Goal: Book appointment/travel/reservation

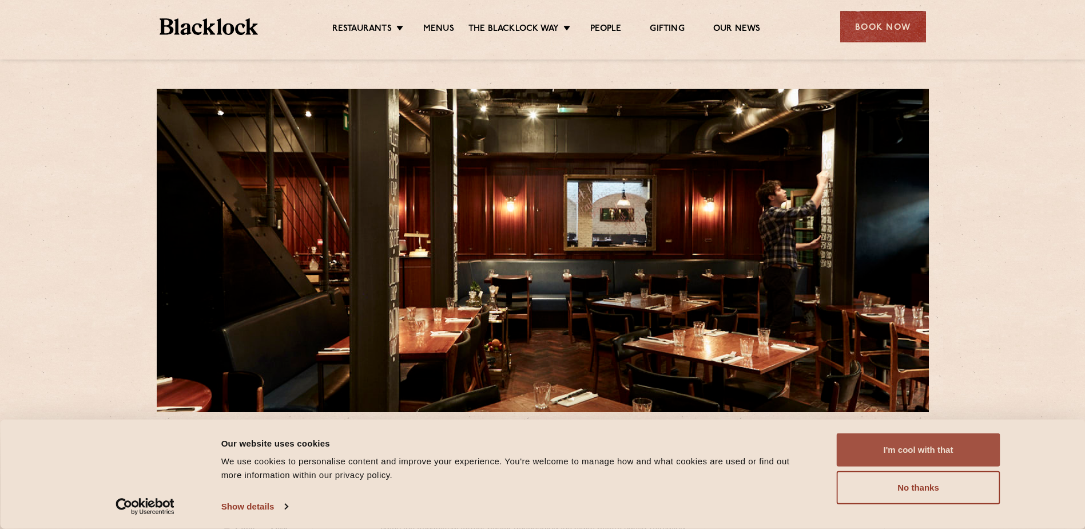
click at [923, 458] on button "I'm cool with that" at bounding box center [919, 449] width 164 height 33
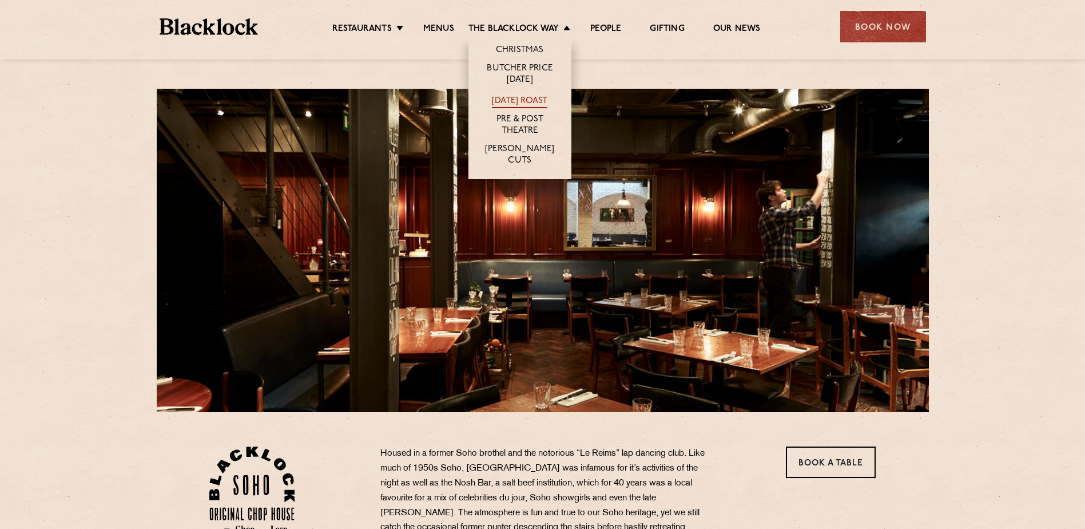
click at [512, 104] on link "[DATE] Roast" at bounding box center [519, 102] width 55 height 13
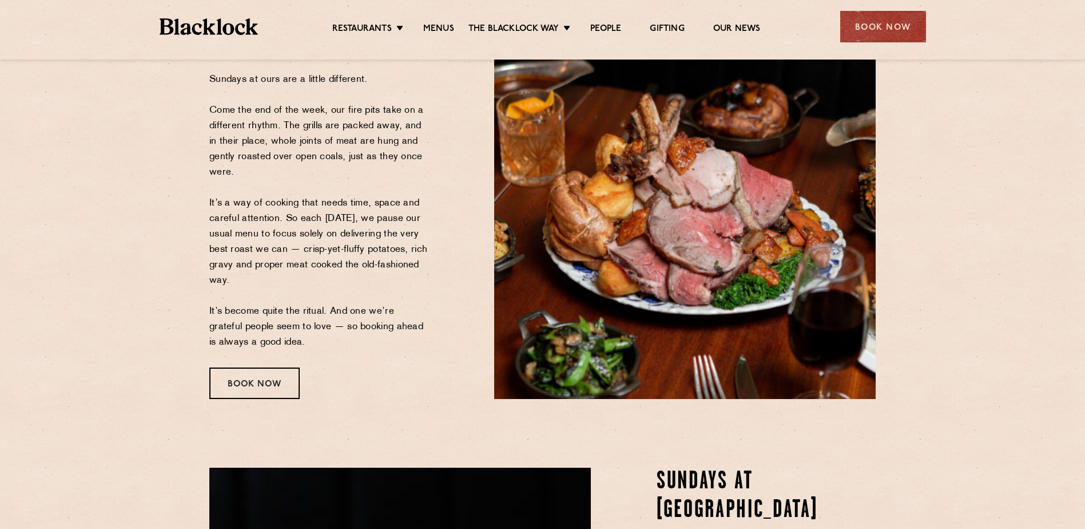
scroll to position [172, 0]
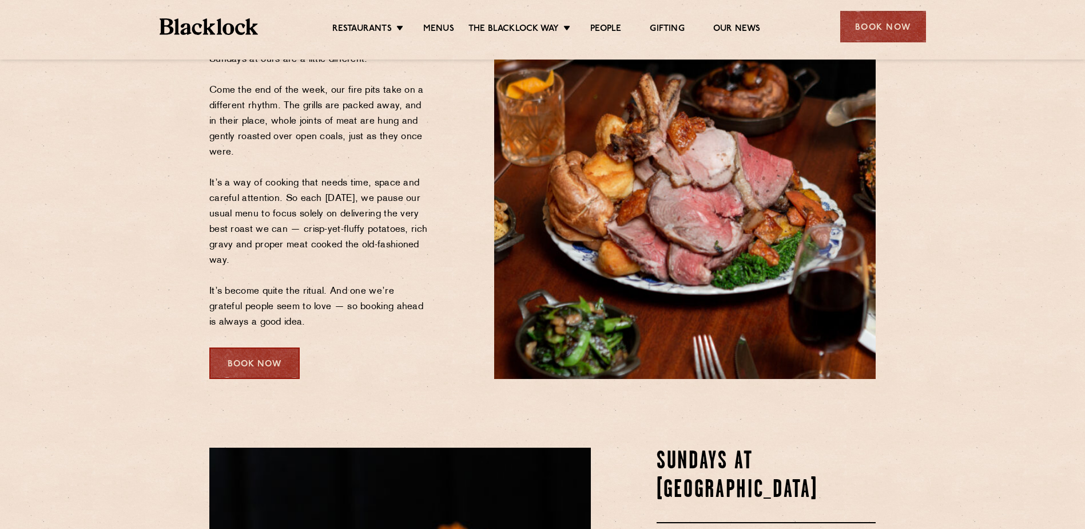
click at [237, 366] on div "Book Now" at bounding box center [254, 362] width 90 height 31
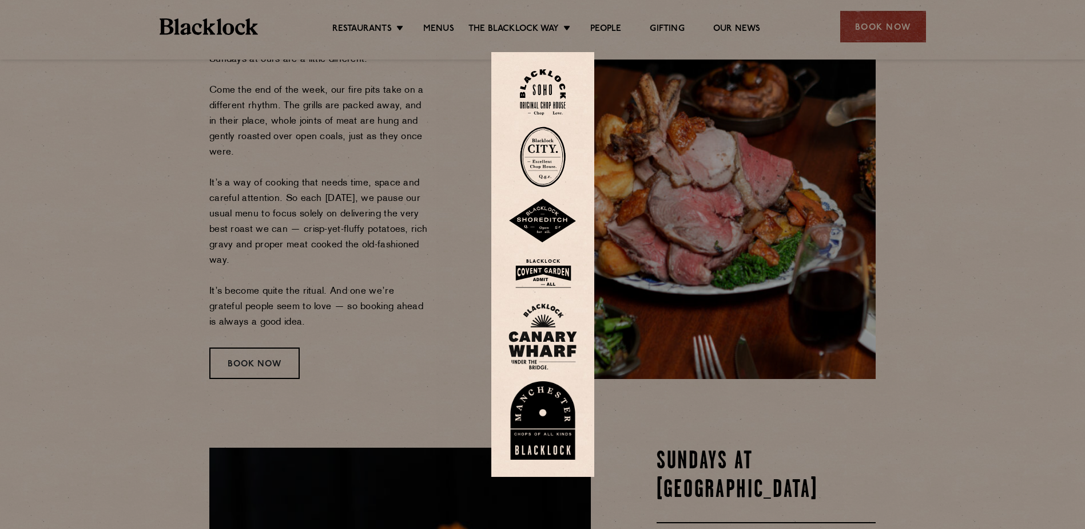
click at [550, 225] on img at bounding box center [543, 220] width 69 height 45
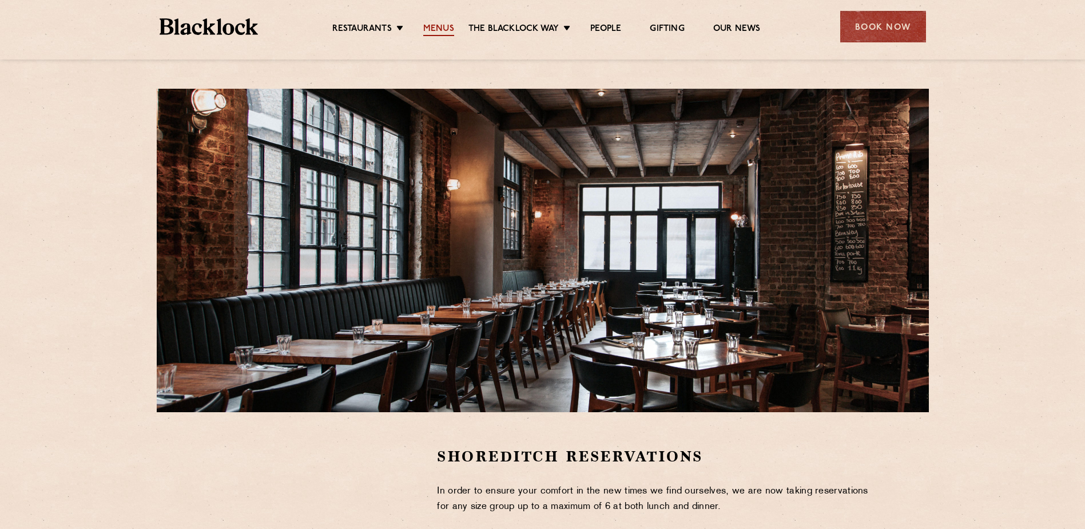
click at [426, 31] on link "Menus" at bounding box center [438, 29] width 31 height 13
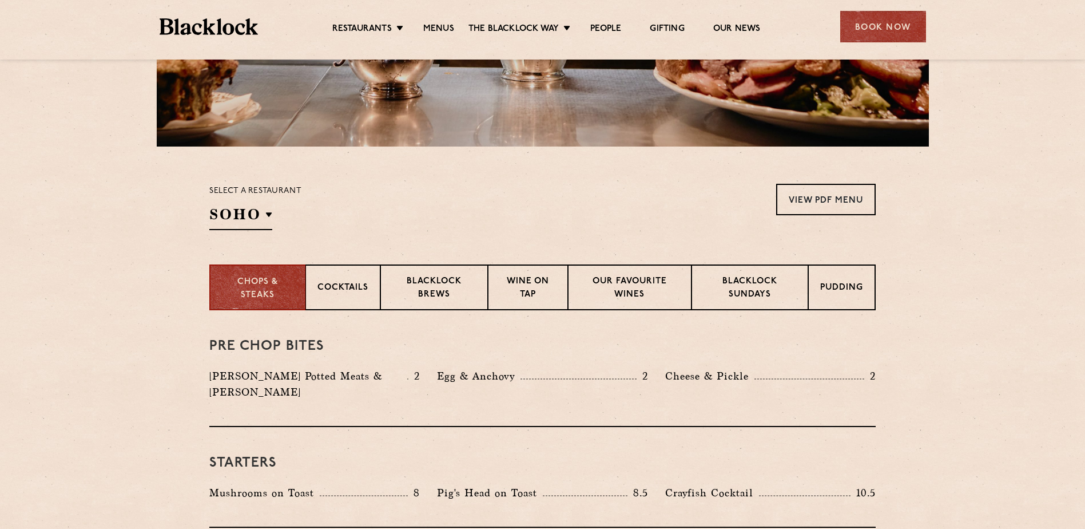
scroll to position [286, 0]
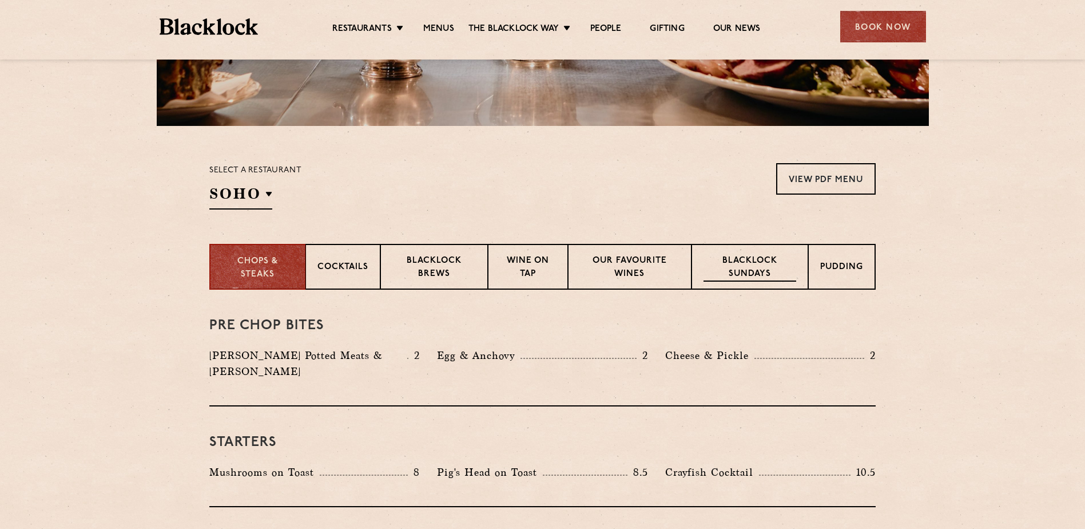
click at [771, 268] on p "Blacklock Sundays" at bounding box center [750, 268] width 93 height 27
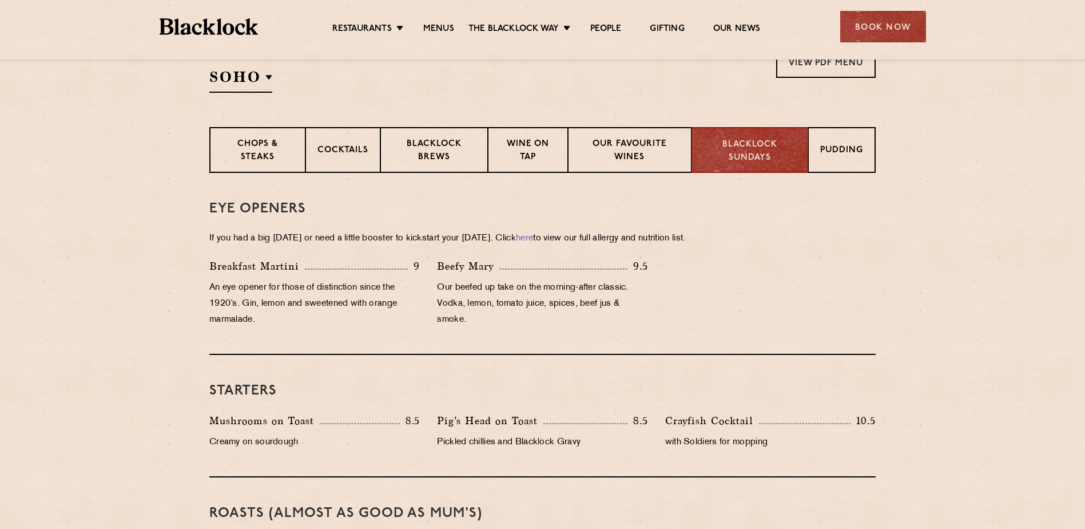
scroll to position [343, 0]
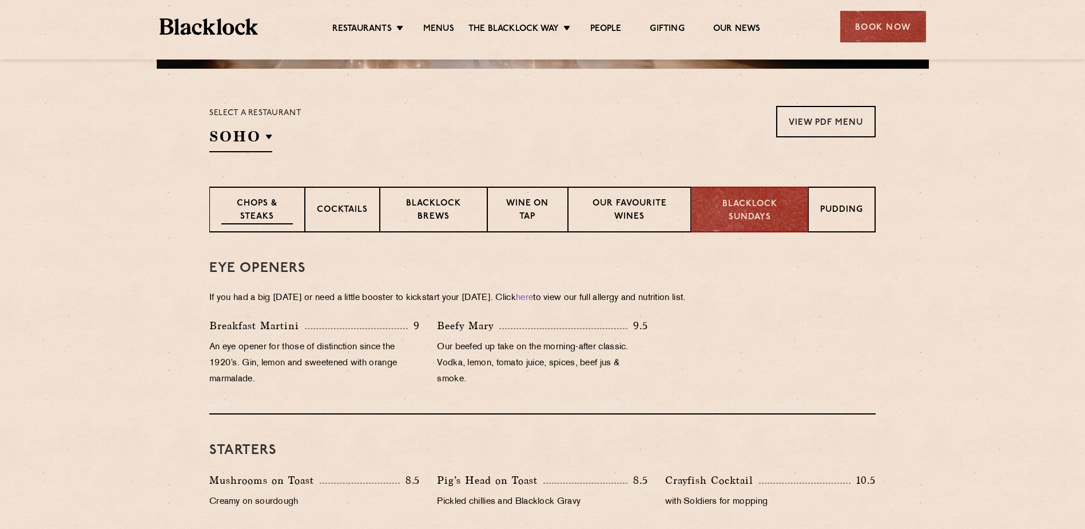
click at [266, 204] on p "Chops & Steaks" at bounding box center [257, 210] width 72 height 27
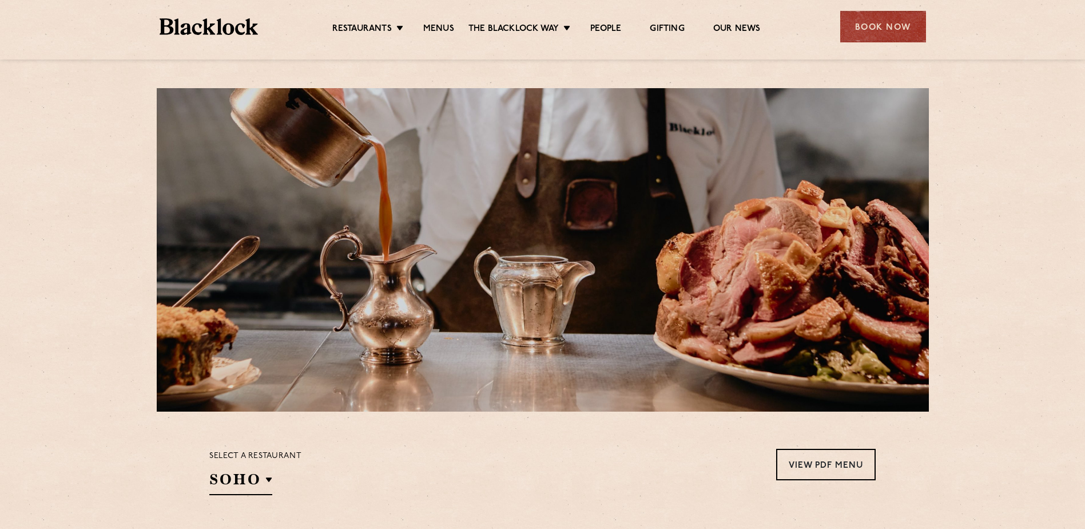
scroll to position [0, 0]
